Goal: Information Seeking & Learning: Learn about a topic

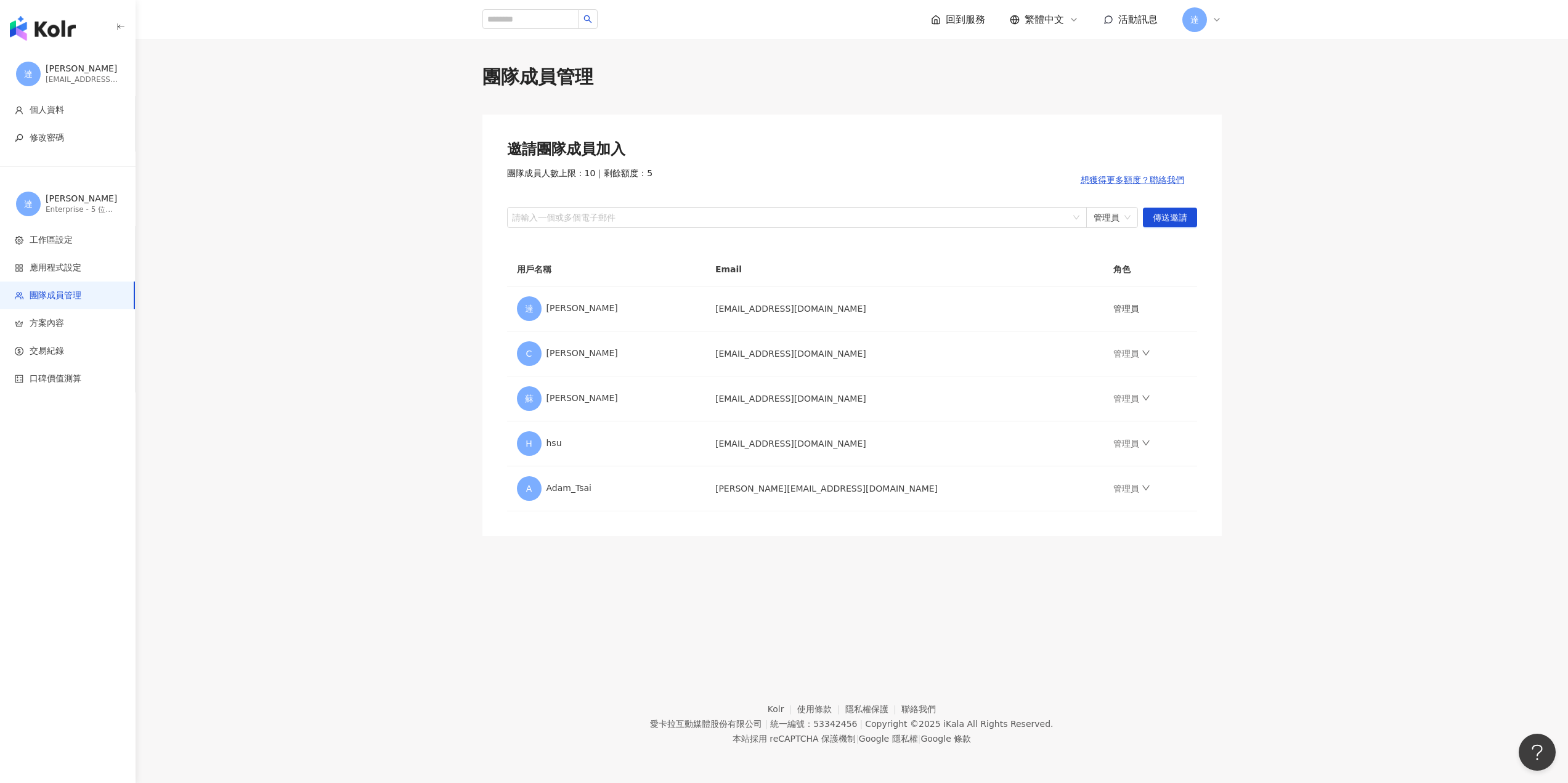
drag, startPoint x: 0, startPoint y: 0, endPoint x: 56, endPoint y: 26, distance: 61.7
click at [56, 26] on img "button" at bounding box center [43, 28] width 66 height 25
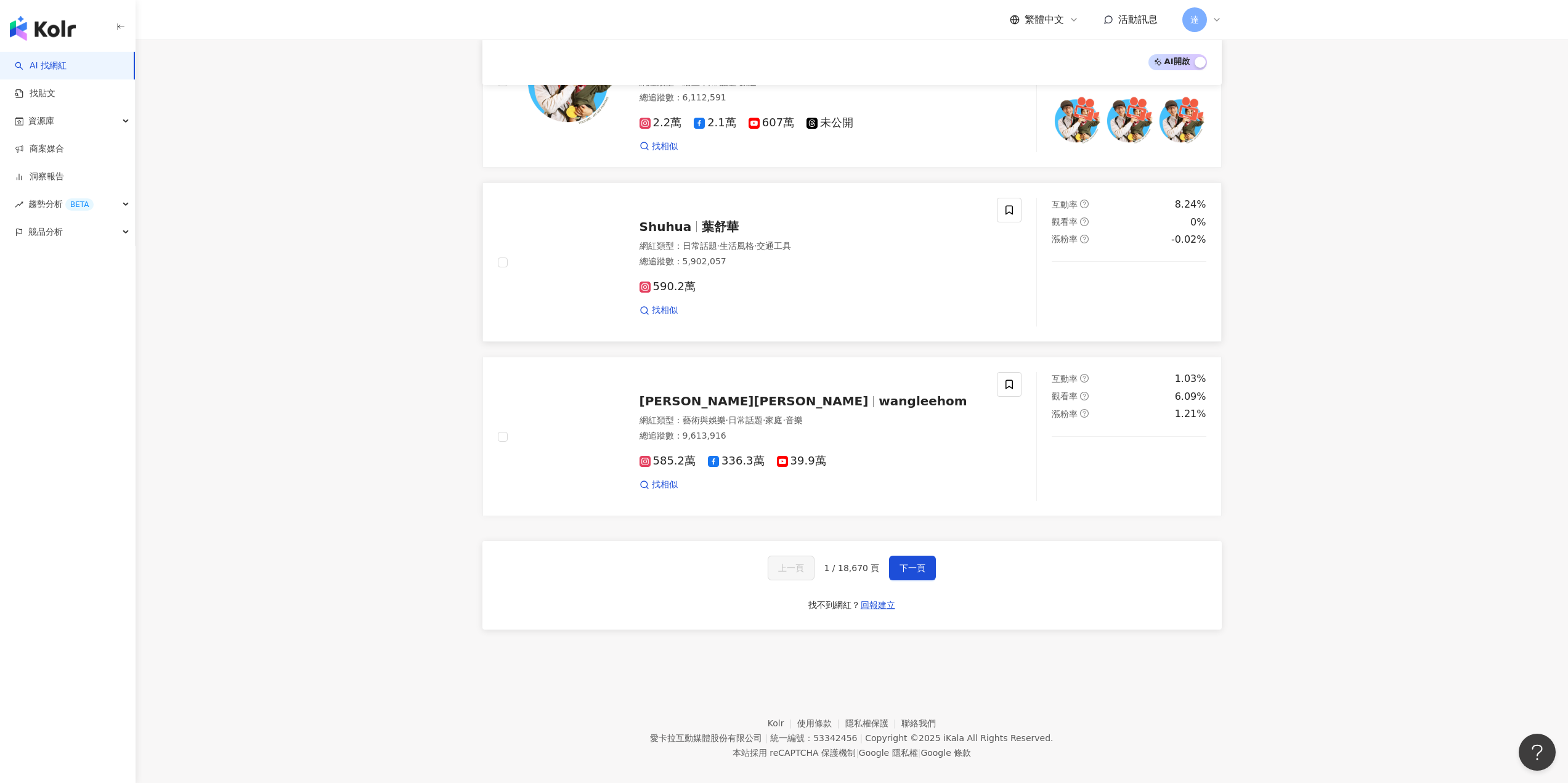
scroll to position [1784, 0]
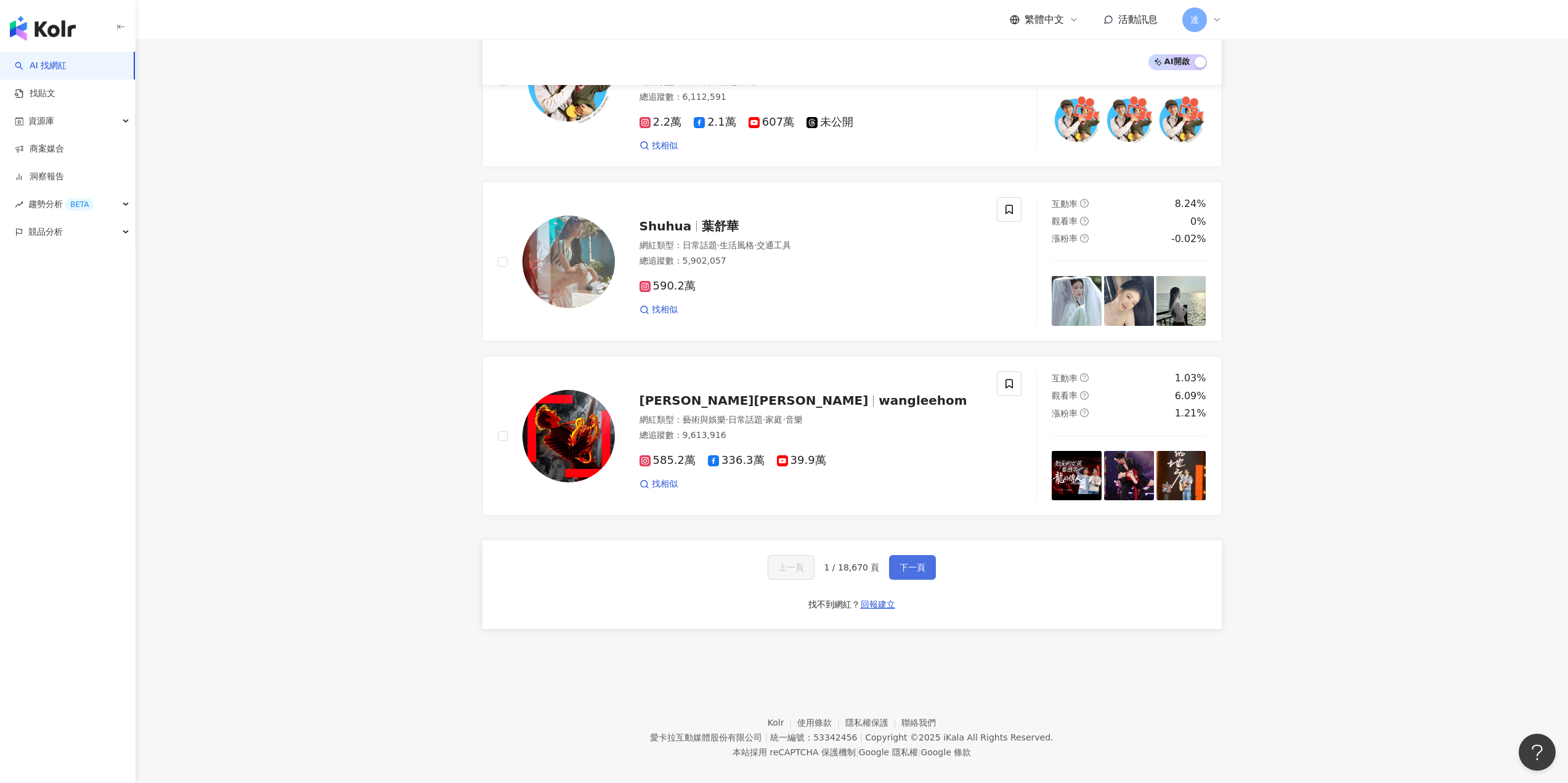
click at [900, 562] on span "下一頁" at bounding box center [913, 567] width 26 height 10
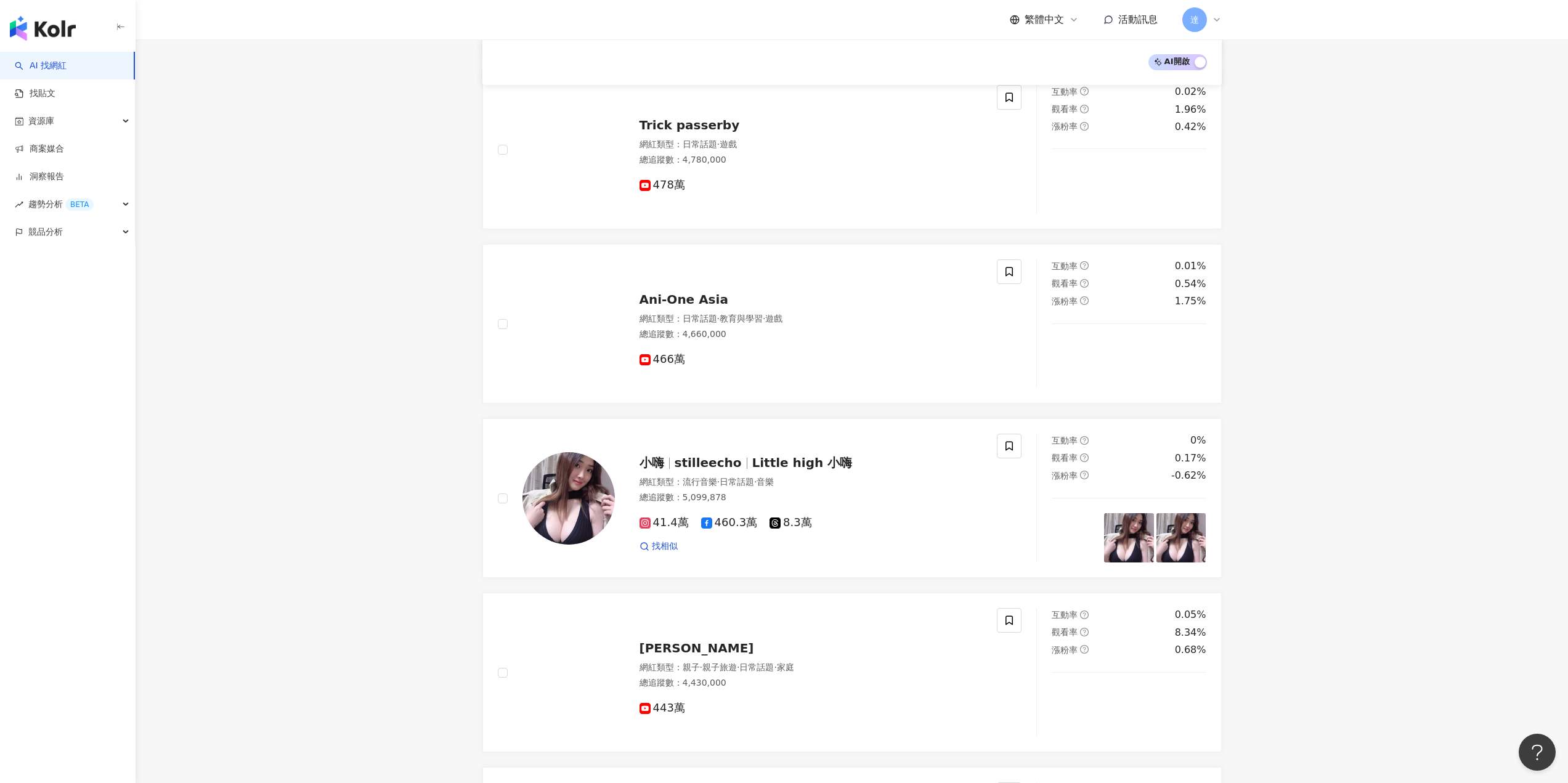
scroll to position [1758, 0]
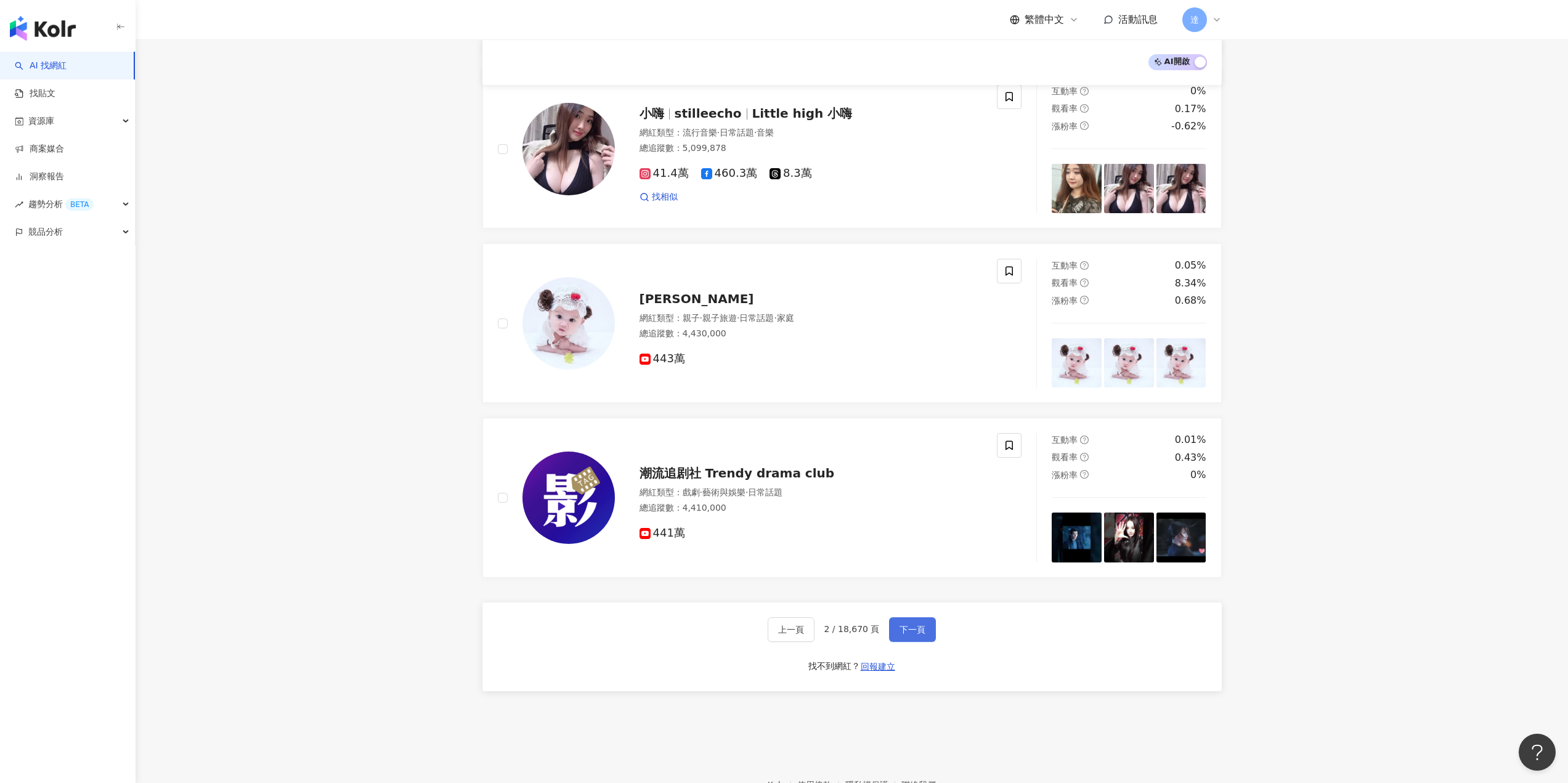
click at [908, 624] on span "下一頁" at bounding box center [913, 629] width 26 height 10
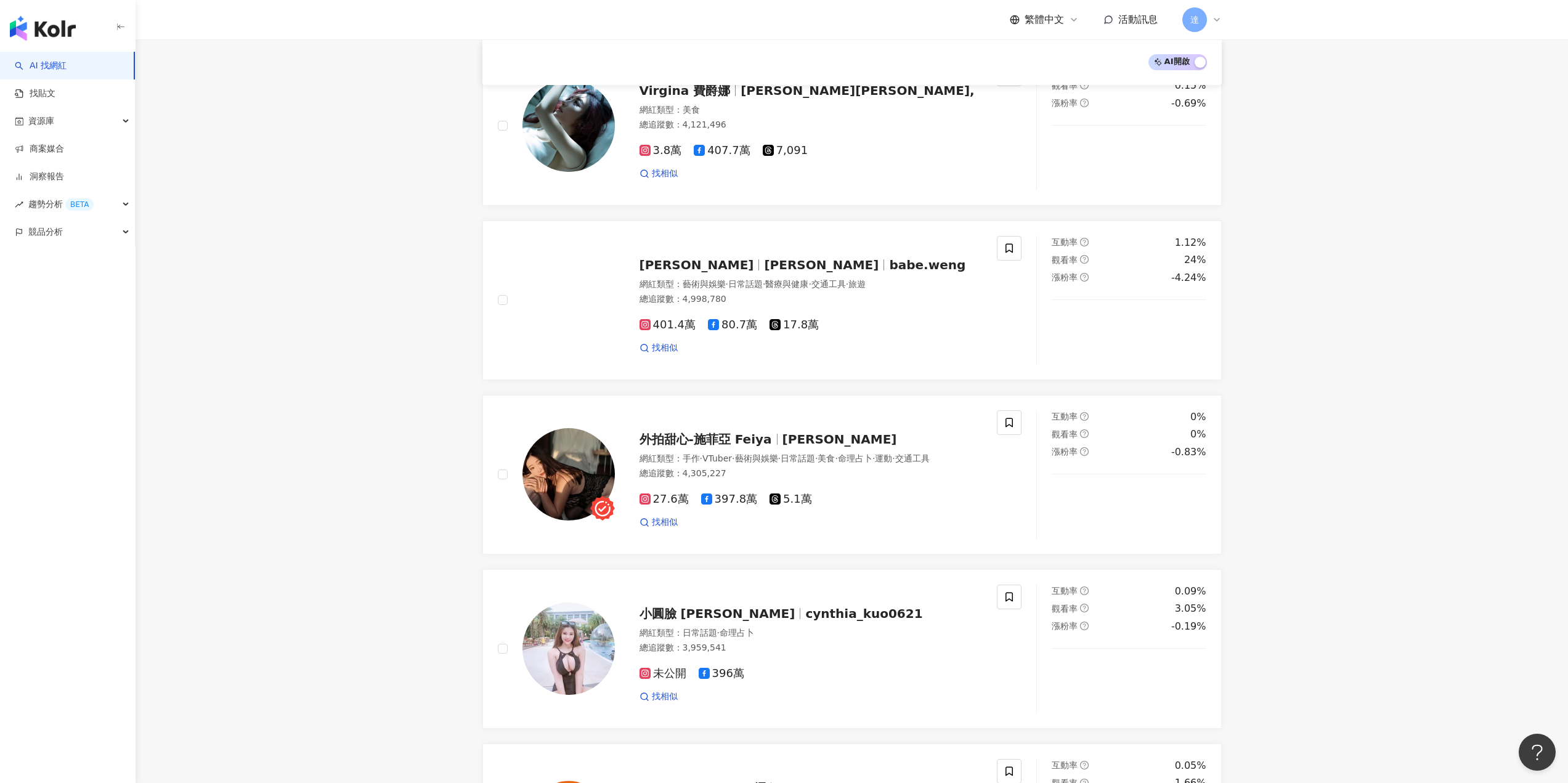
scroll to position [799, 0]
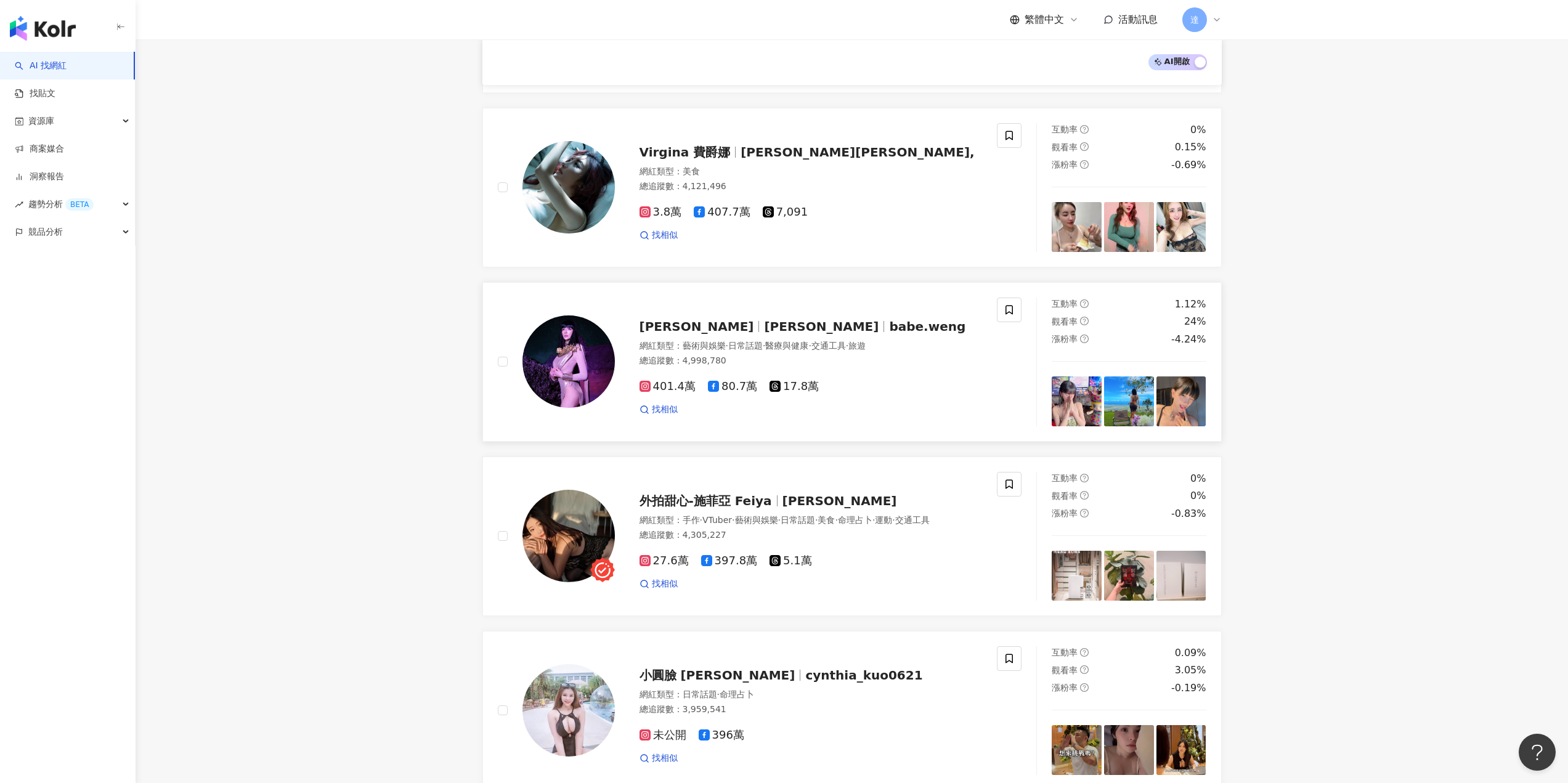
click at [620, 368] on div "Joanna 子涵 Zihan Weng 翁子涵 babe.weng 網紅類型 ： 藝術與娛樂 · 日常話題 · 醫療與健康 · 交通工具 · 旅遊 總追蹤數…" at bounding box center [799, 362] width 368 height 108
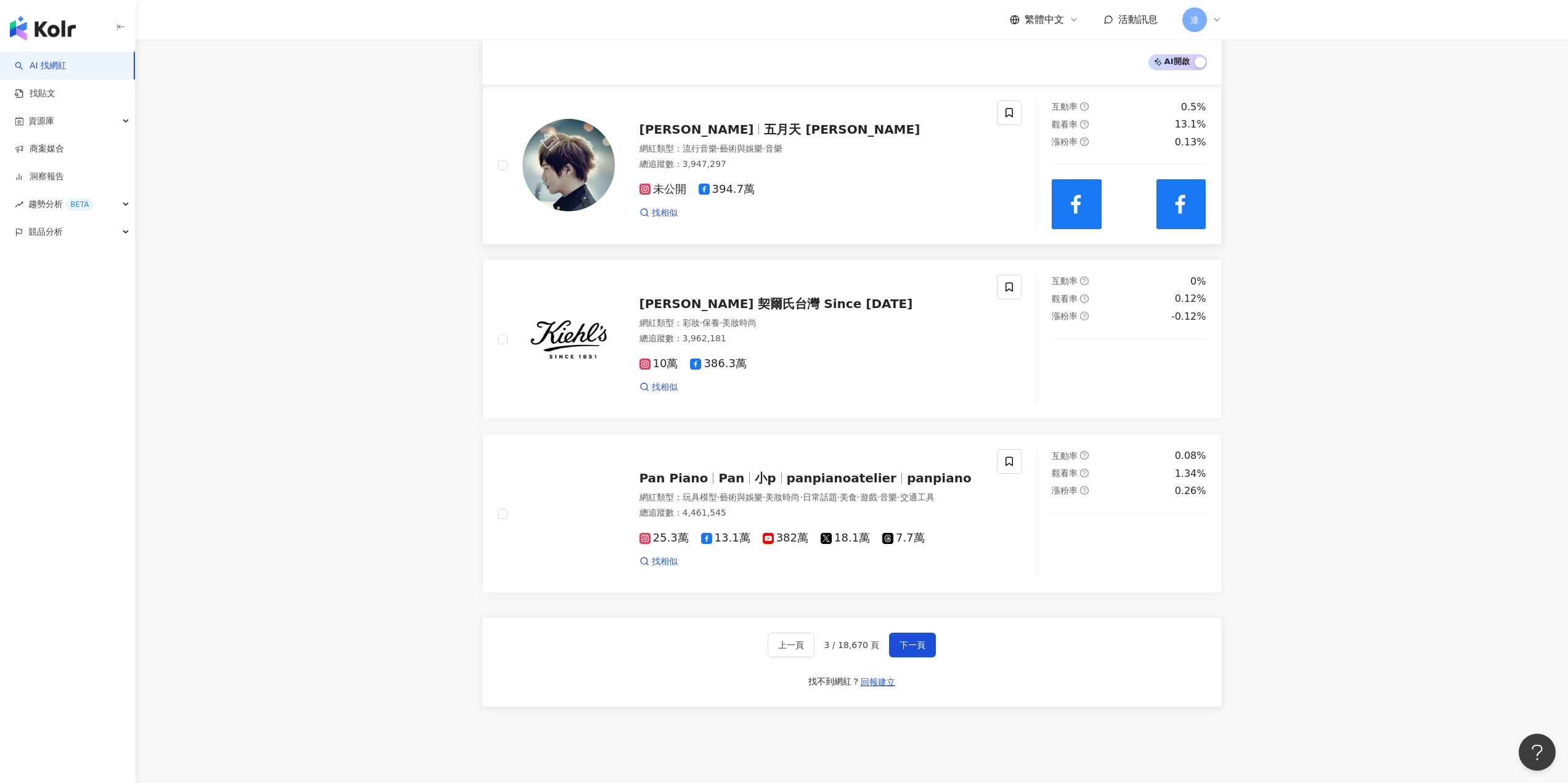
scroll to position [1784, 0]
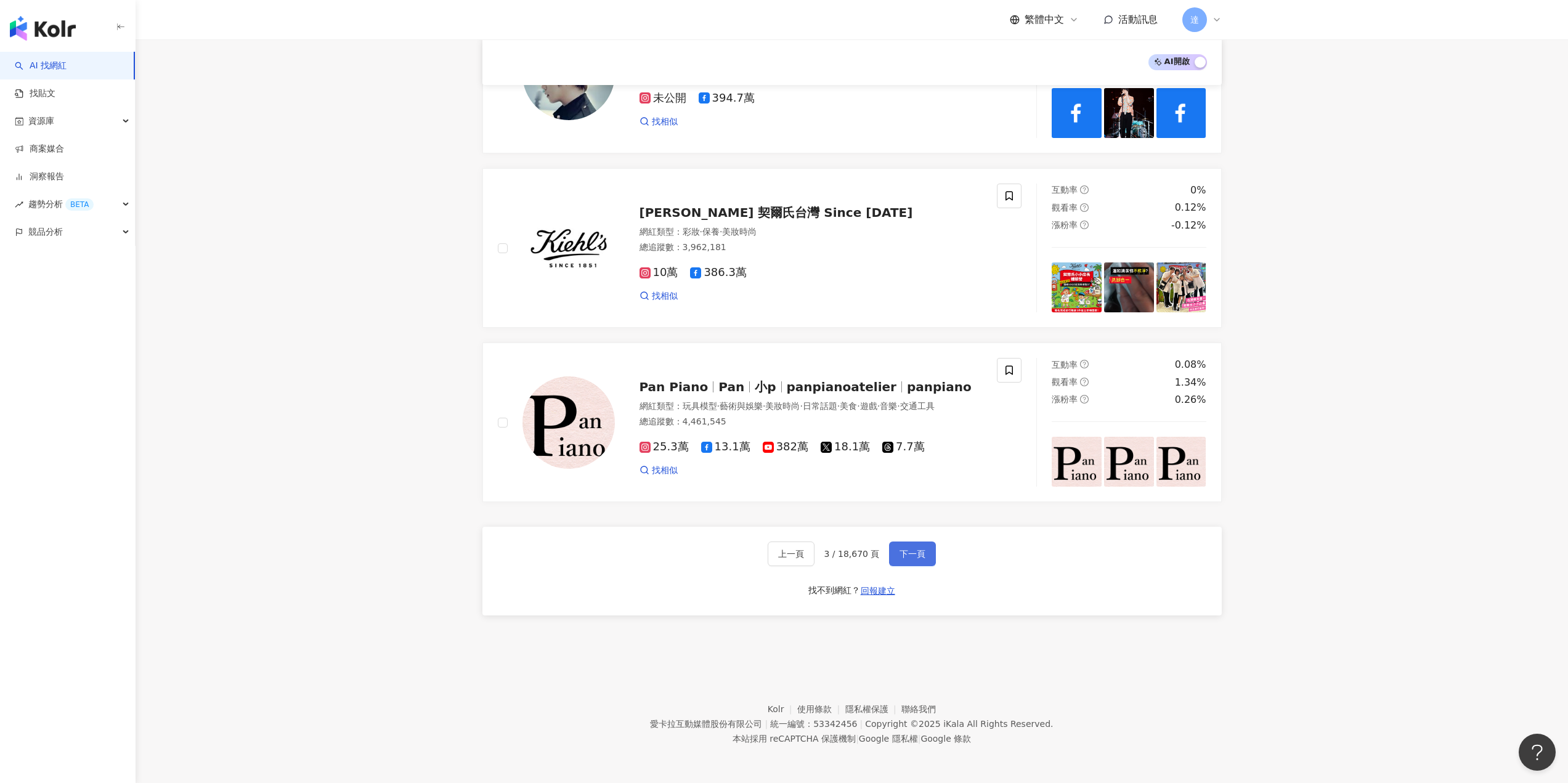
click at [913, 557] on span "下一頁" at bounding box center [913, 553] width 26 height 10
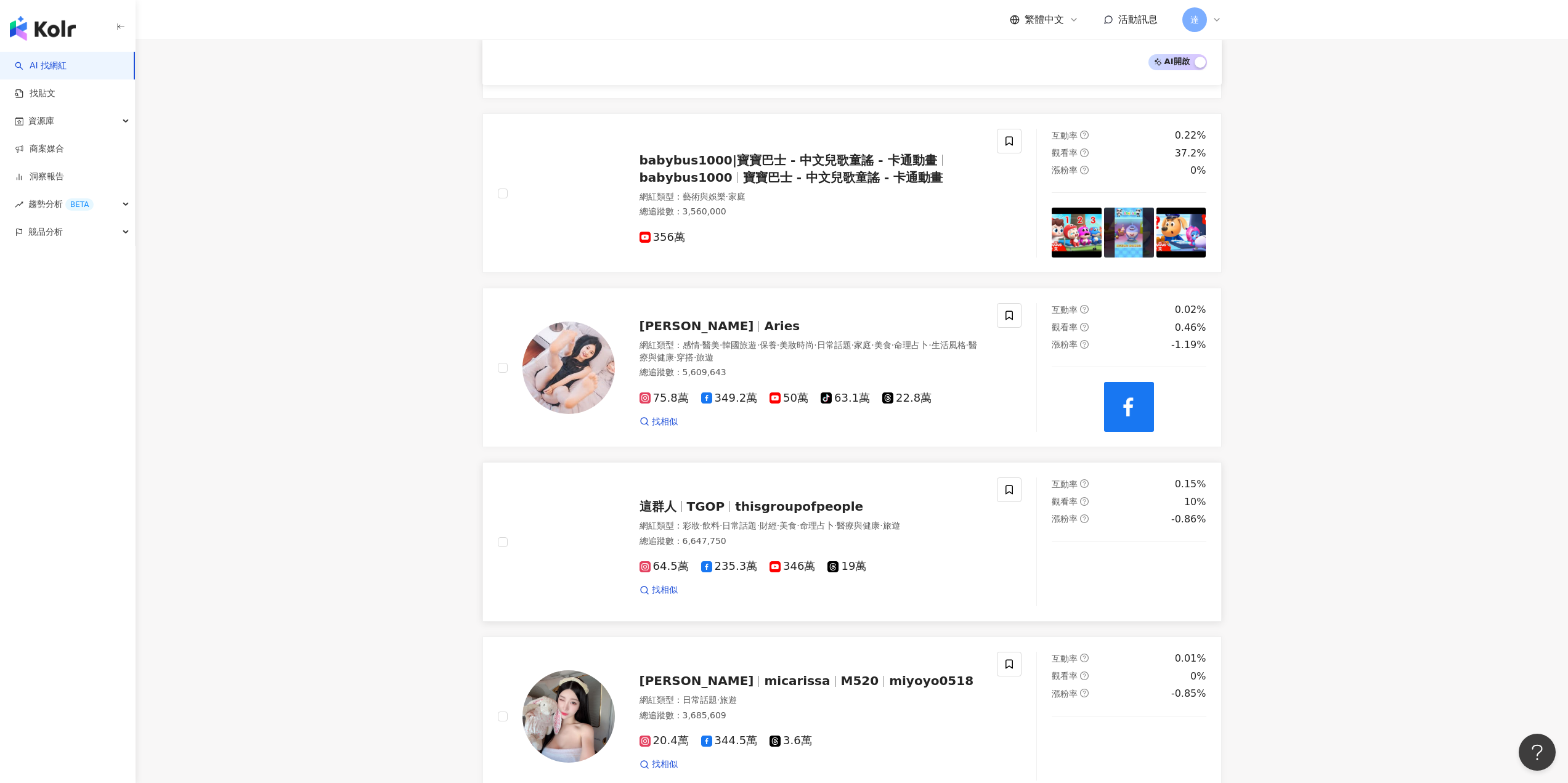
scroll to position [1661, 0]
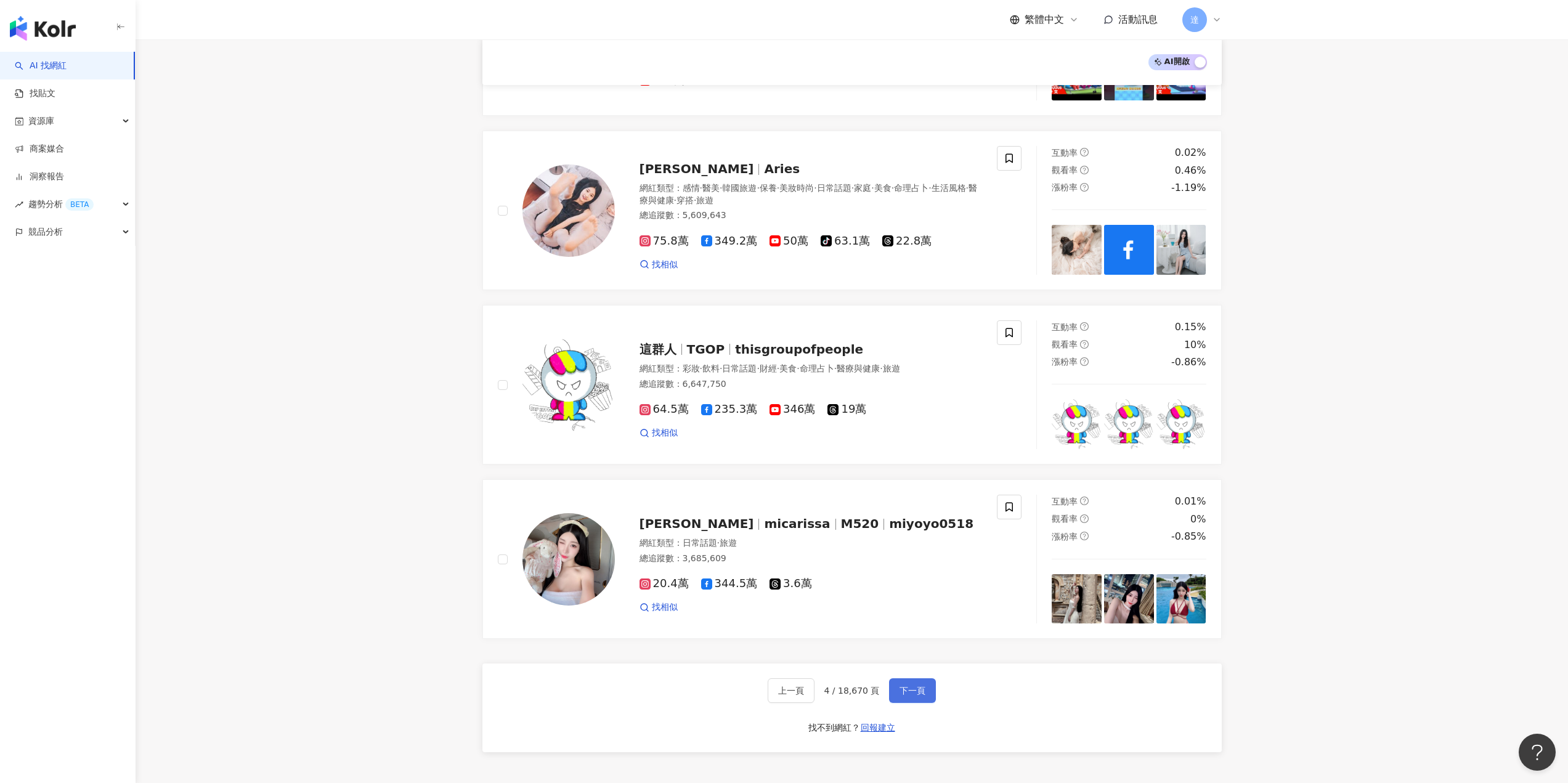
click at [916, 685] on span "下一頁" at bounding box center [913, 690] width 26 height 10
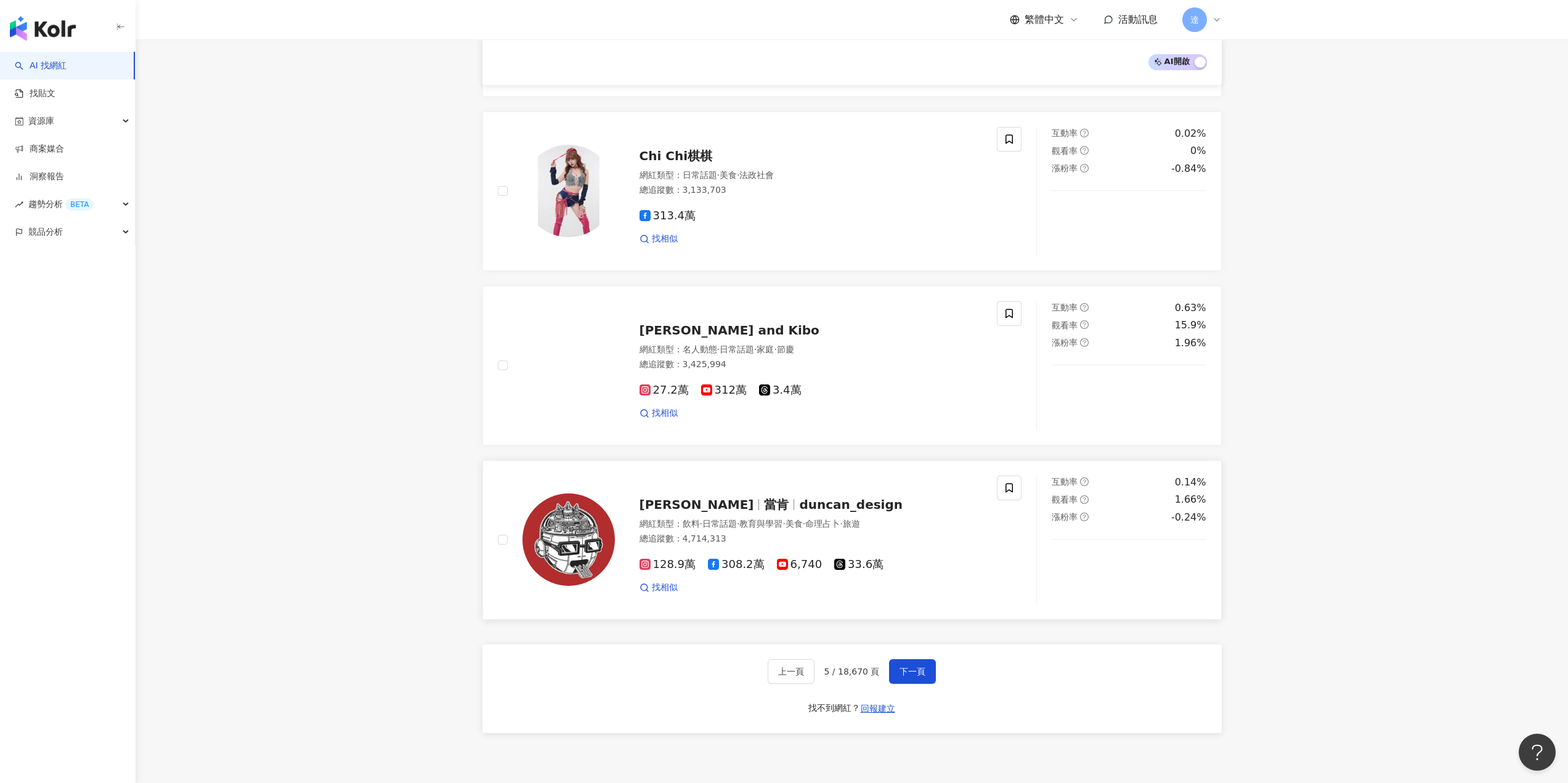
scroll to position [1924, 0]
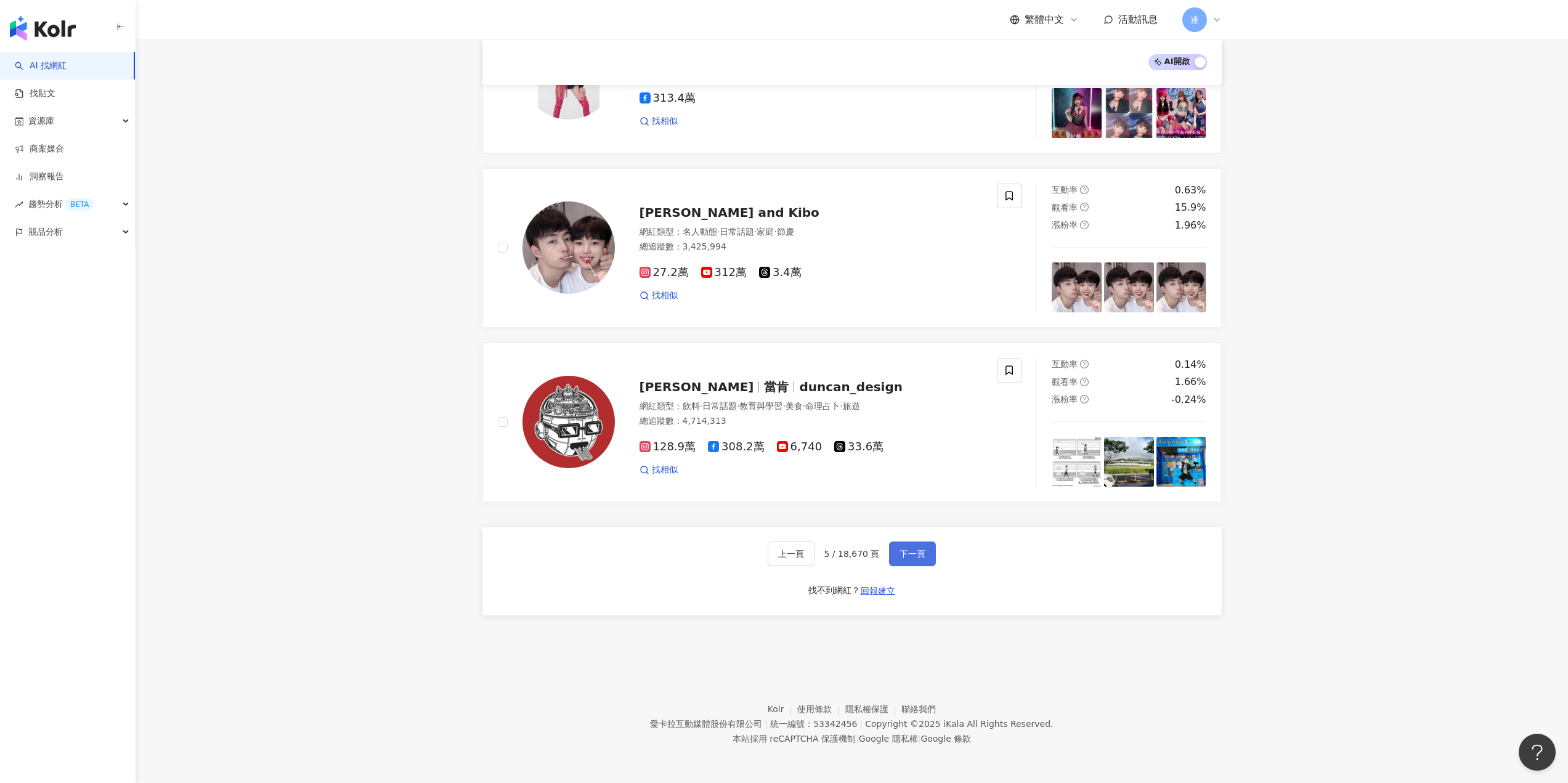
click at [927, 558] on button "下一頁" at bounding box center [912, 554] width 47 height 25
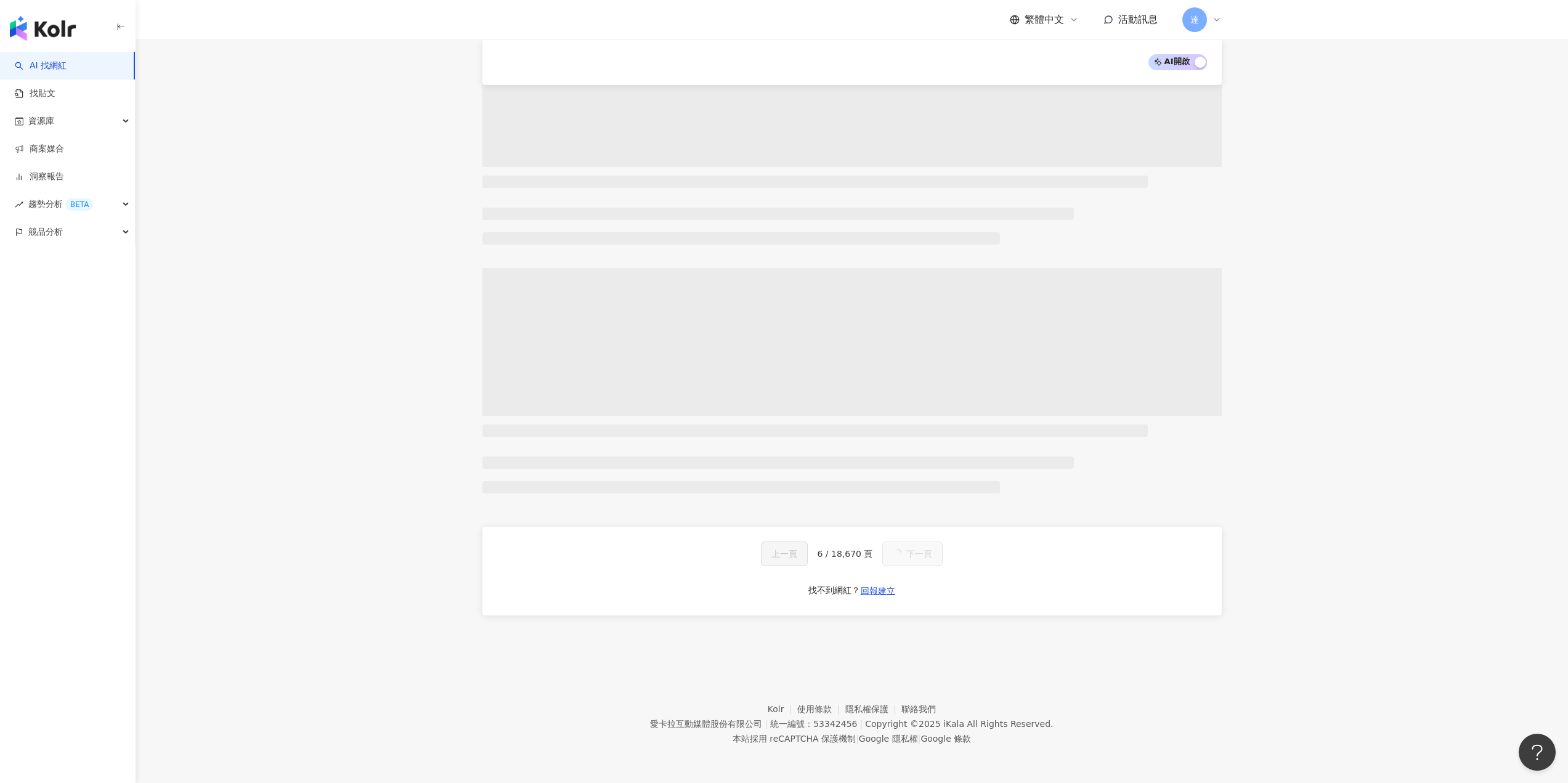
scroll to position [1789, 0]
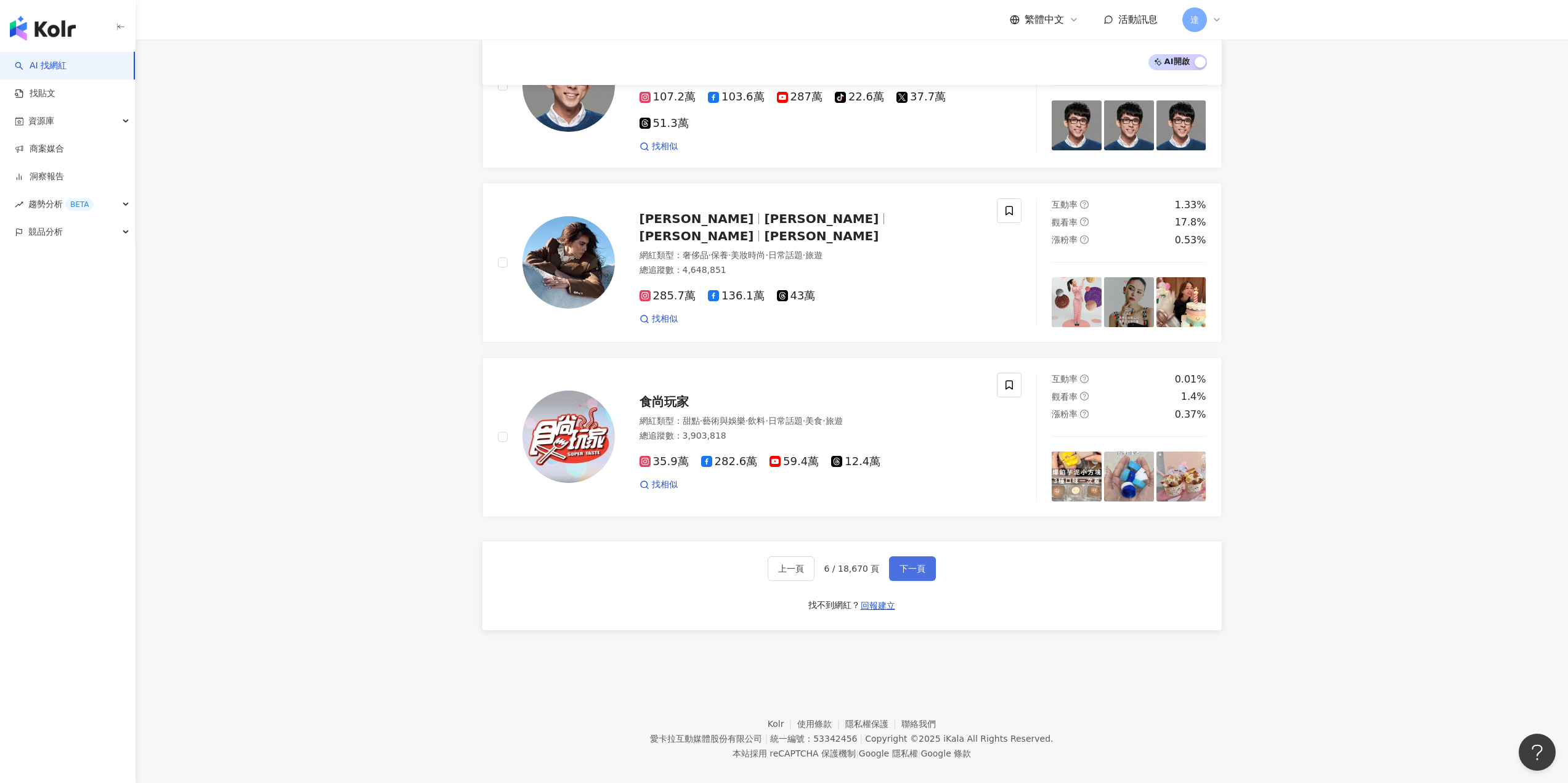
click at [902, 561] on button "下一頁" at bounding box center [912, 568] width 47 height 25
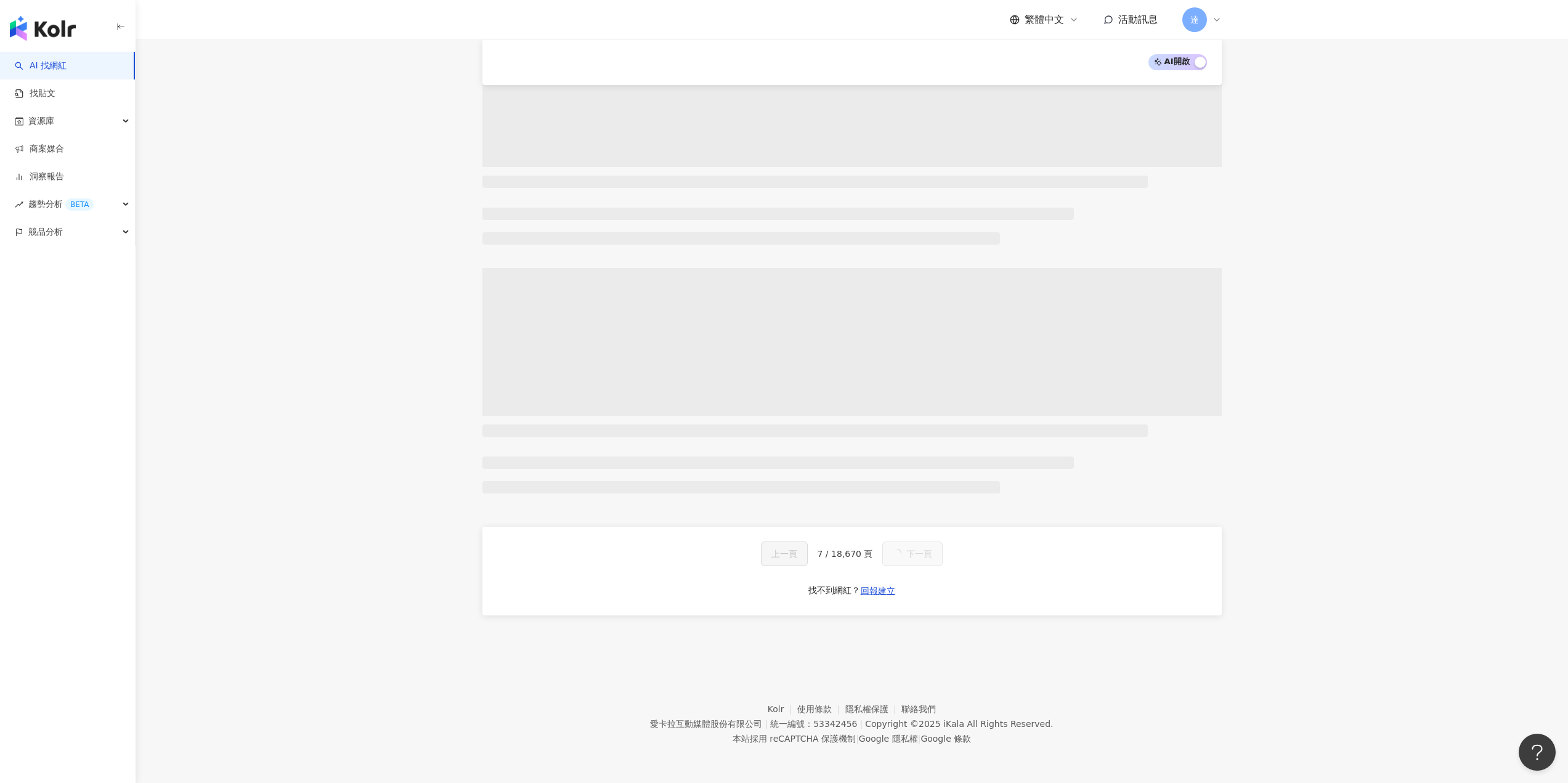
click at [392, 292] on main "不分平台 台灣 搜尋 您可能感興趣： スーパー 酷酷貼紙 野營 露營趣 類型 性別 追蹤數 互動率 觀看率 合作費用預估 更多篩選 搜尋指引 AI 開啟 AI…" at bounding box center [851, 123] width 1433 height 1046
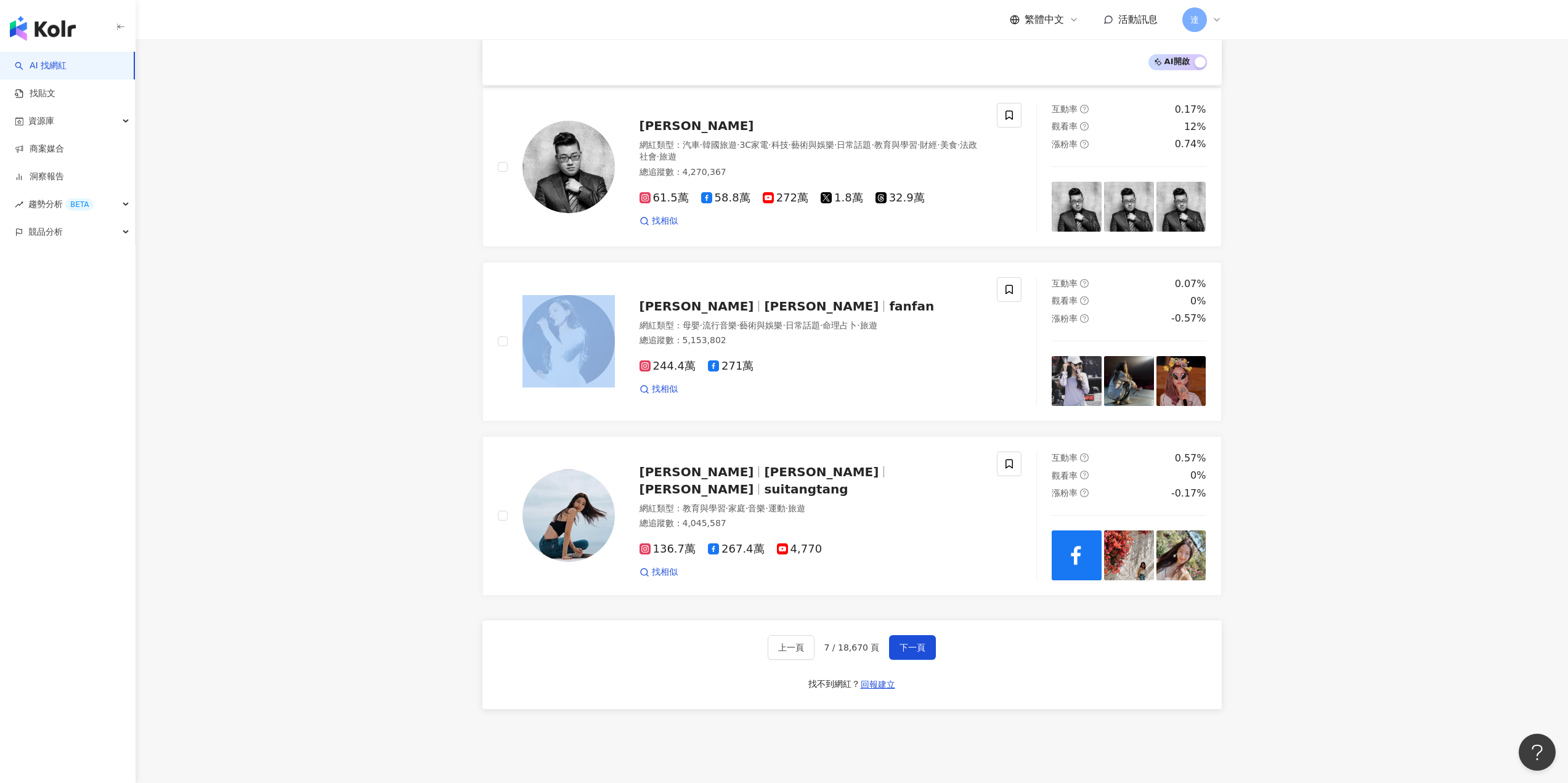
scroll to position [1811, 0]
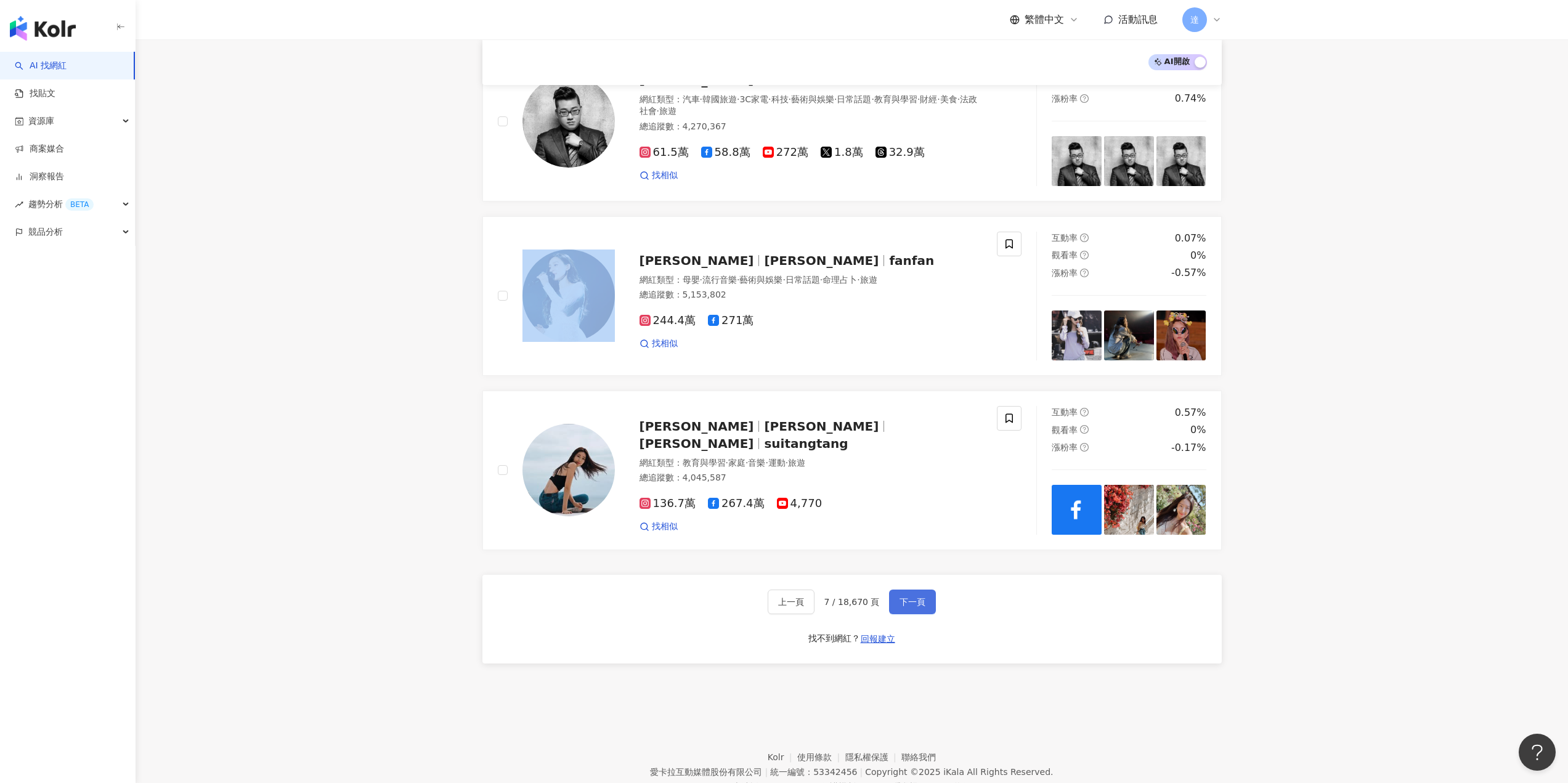
click at [915, 597] on span "下一頁" at bounding box center [913, 601] width 26 height 10
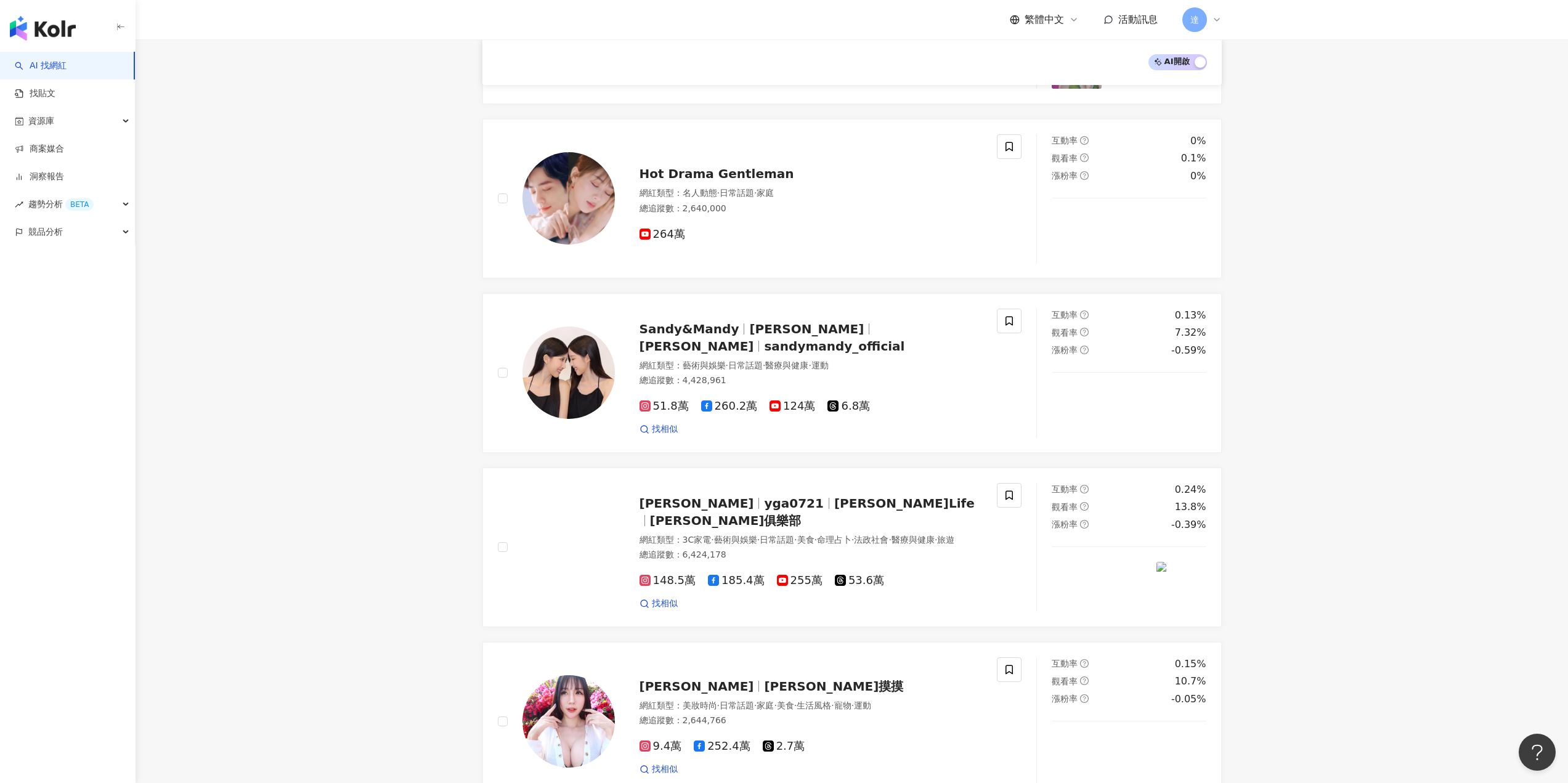
scroll to position [1784, 0]
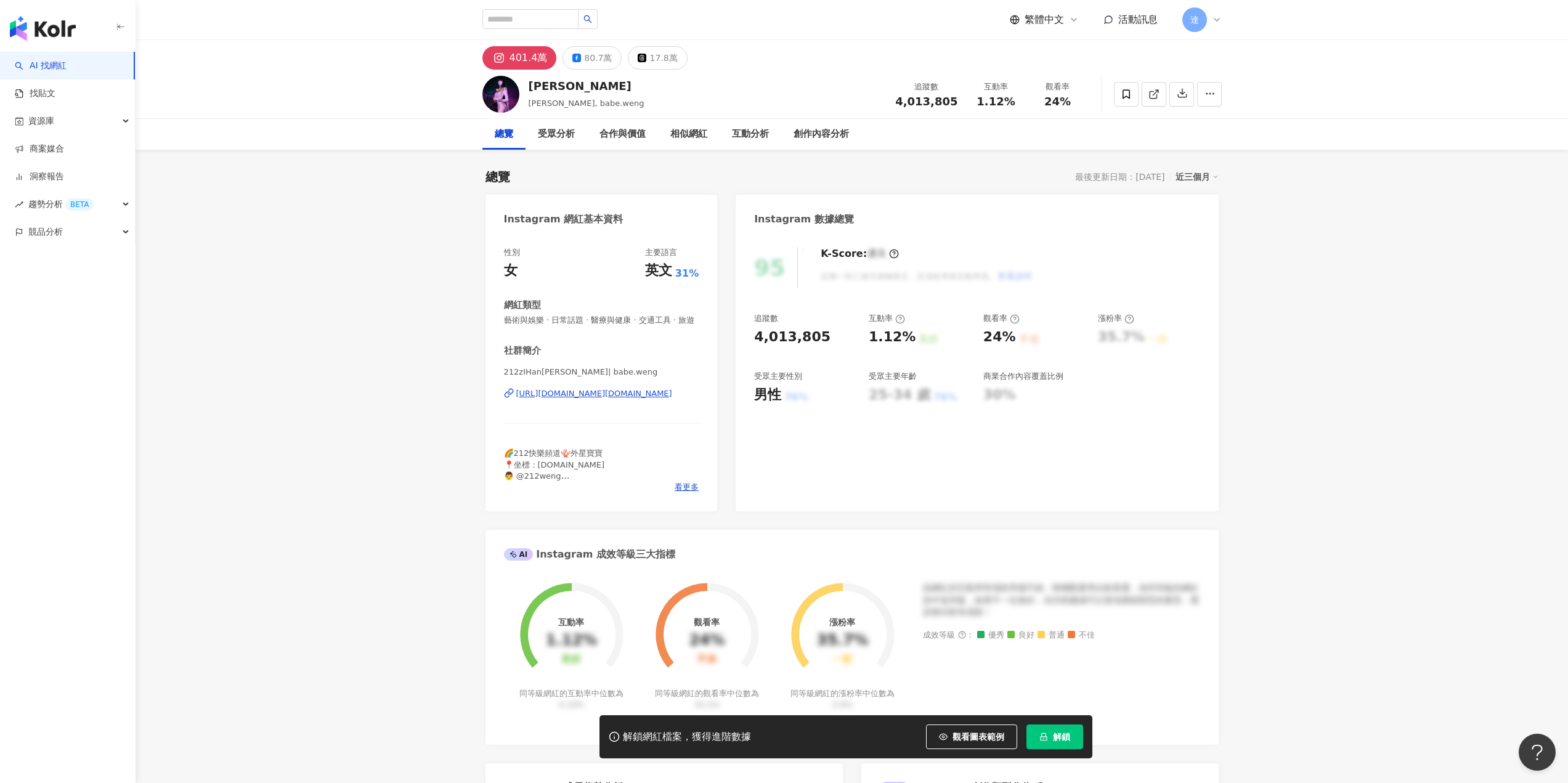
click at [622, 399] on div "[URL][DOMAIN_NAME][DOMAIN_NAME]" at bounding box center [594, 393] width 156 height 11
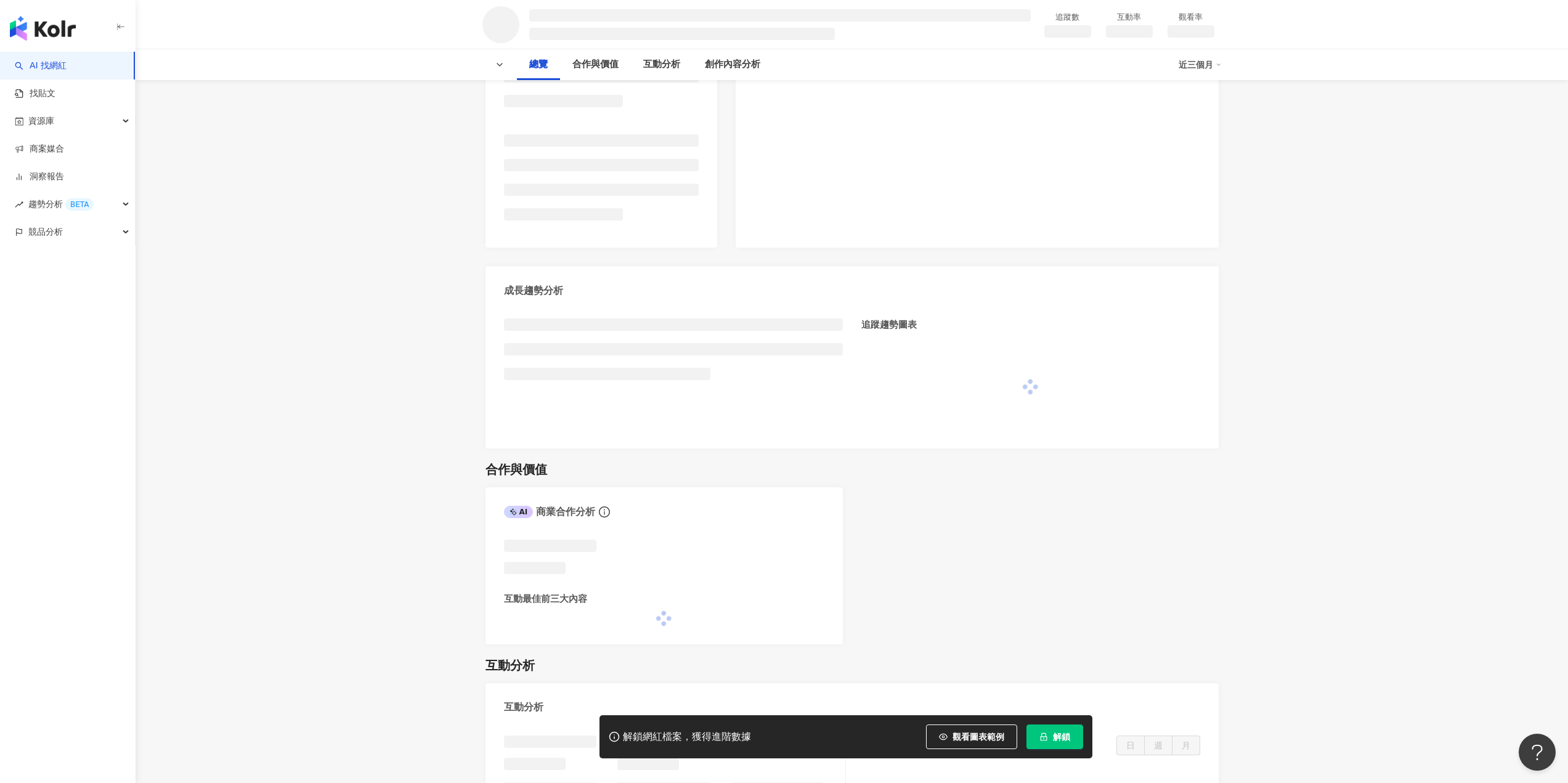
scroll to position [308, 0]
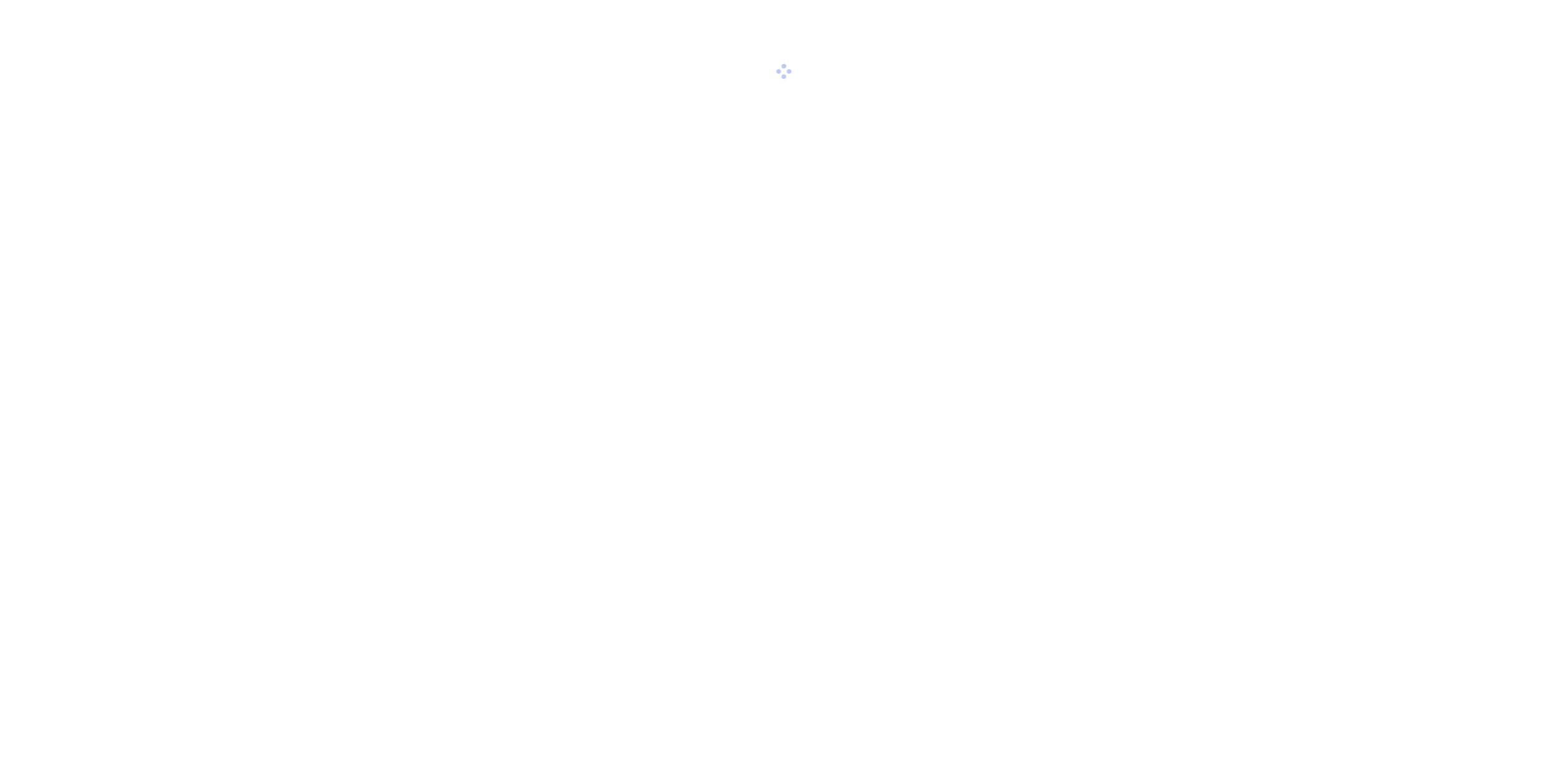
scroll to position [54, 0]
